Goal: Find specific page/section: Find specific page/section

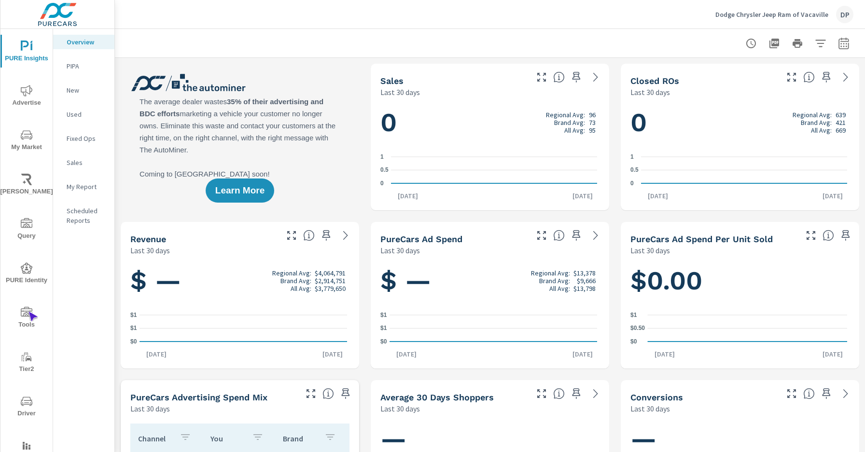
click at [28, 312] on icon "nav menu" at bounding box center [27, 312] width 12 height 10
